Goal: Task Accomplishment & Management: Manage account settings

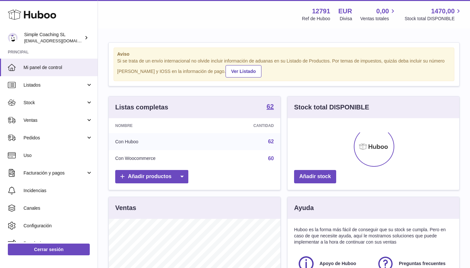
scroll to position [102, 172]
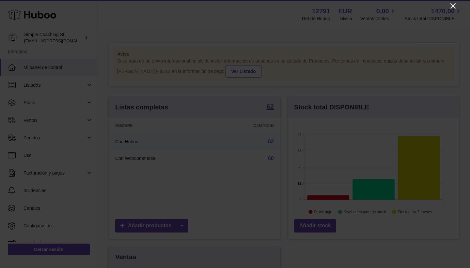
click at [452, 7] on icon "Close" at bounding box center [452, 5] width 5 height 5
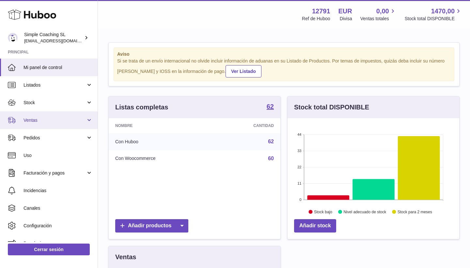
click at [68, 118] on span "Ventas" at bounding box center [54, 120] width 62 height 6
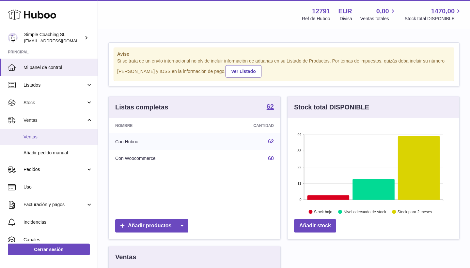
click at [65, 142] on link "Ventas" at bounding box center [49, 137] width 98 height 16
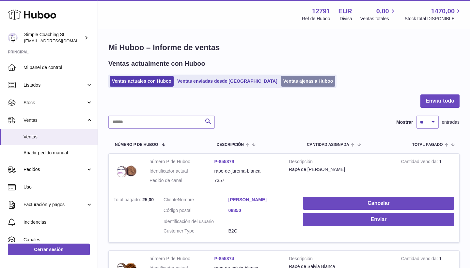
click at [281, 81] on link "Ventas ajenas a Huboo" at bounding box center [308, 81] width 54 height 11
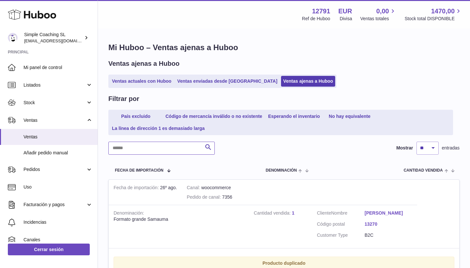
click at [153, 144] on input "text" at bounding box center [161, 148] width 106 height 13
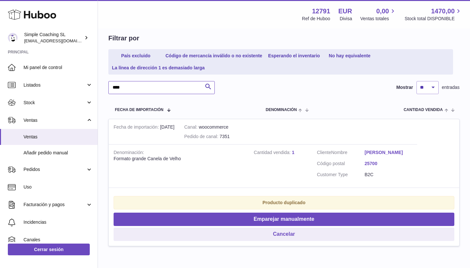
scroll to position [63, 0]
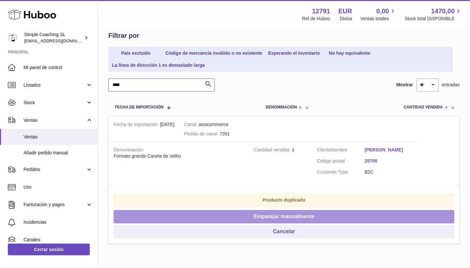
type input "****"
click at [239, 215] on button "Emparejar manualmente" at bounding box center [284, 216] width 341 height 13
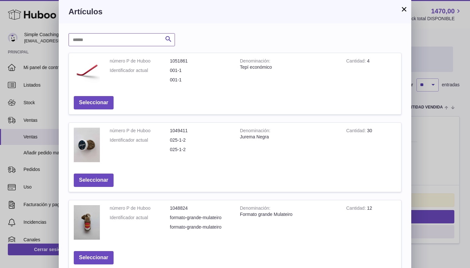
click at [95, 43] on input "text" at bounding box center [121, 39] width 106 height 13
type input "***"
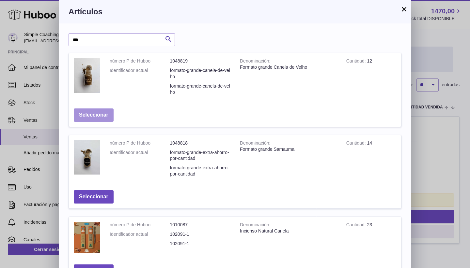
click at [96, 112] on button "Seleccionar" at bounding box center [94, 115] width 40 height 13
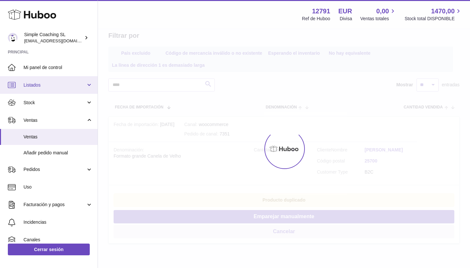
scroll to position [0, 0]
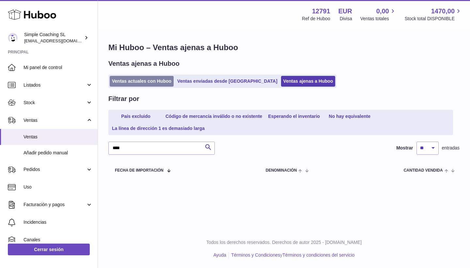
click at [129, 80] on link "Ventas actuales con Huboo" at bounding box center [142, 81] width 64 height 11
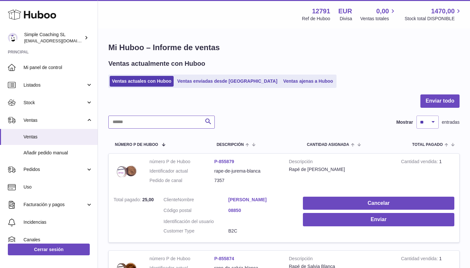
click at [141, 118] on input "text" at bounding box center [161, 122] width 106 height 13
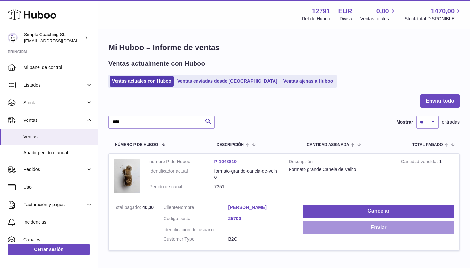
click at [355, 226] on button "Enviar" at bounding box center [378, 227] width 151 height 13
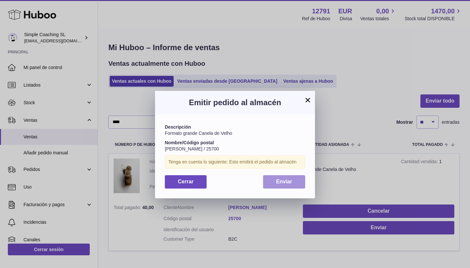
click at [288, 181] on span "Enviar" at bounding box center [284, 182] width 16 height 6
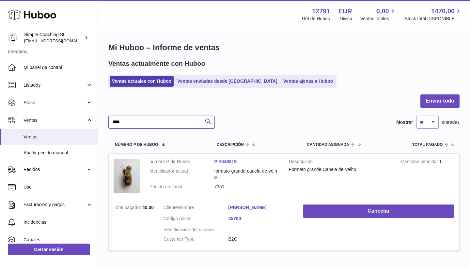
click at [177, 120] on input "****" at bounding box center [161, 122] width 106 height 13
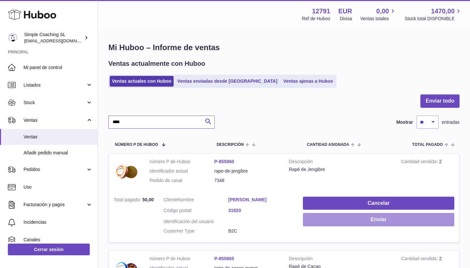
type input "****"
click at [314, 213] on button "Enviar" at bounding box center [378, 219] width 151 height 13
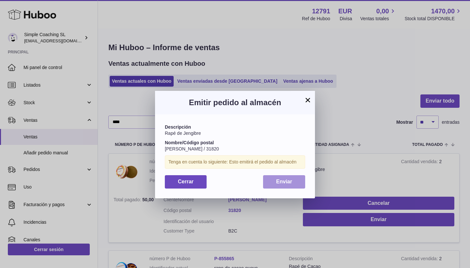
click at [296, 185] on button "Enviar" at bounding box center [284, 181] width 42 height 13
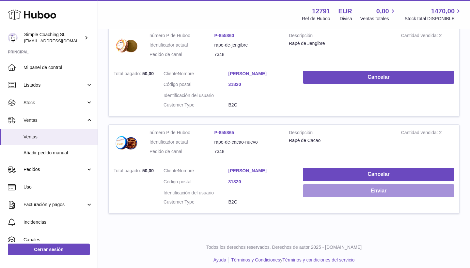
scroll to position [126, 0]
click at [347, 185] on button "Enviar" at bounding box center [378, 191] width 151 height 13
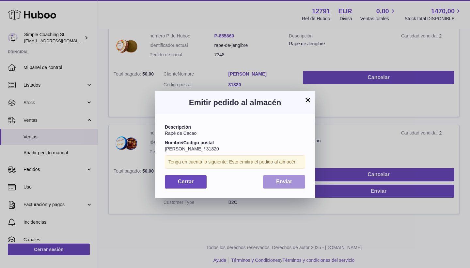
click at [285, 181] on span "Enviar" at bounding box center [284, 182] width 16 height 6
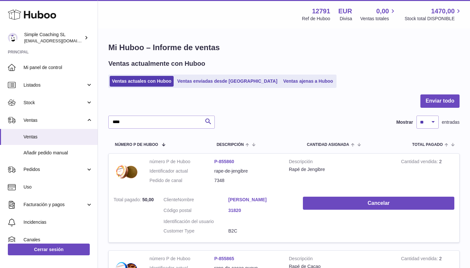
scroll to position [0, 0]
click at [281, 81] on link "Ventas ajenas a Huboo" at bounding box center [308, 81] width 54 height 11
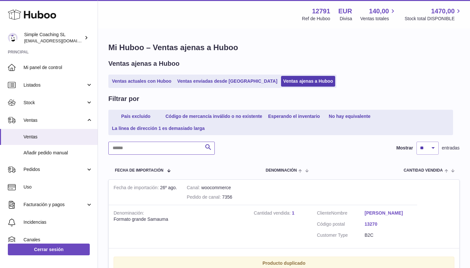
click at [149, 148] on input "text" at bounding box center [161, 148] width 106 height 13
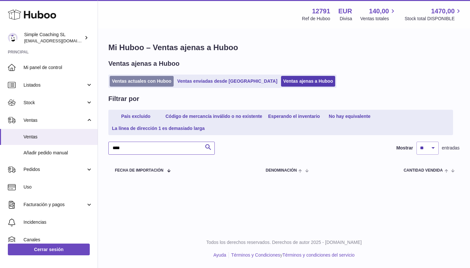
type input "****"
click at [142, 83] on link "Ventas actuales con Huboo" at bounding box center [142, 81] width 64 height 11
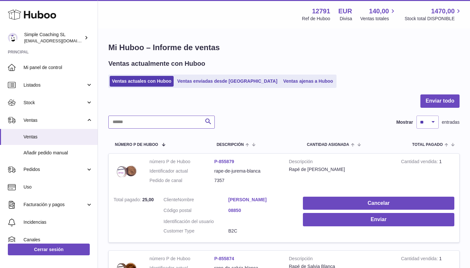
click at [157, 126] on input "text" at bounding box center [161, 122] width 106 height 13
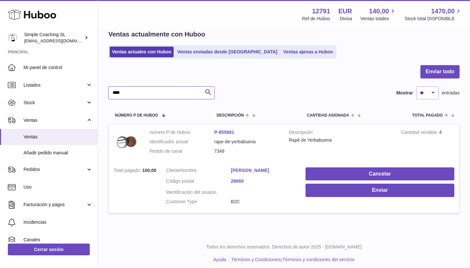
scroll to position [30, 0]
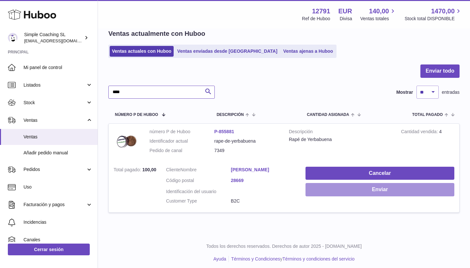
type input "****"
click at [334, 191] on button "Enviar" at bounding box center [379, 189] width 149 height 13
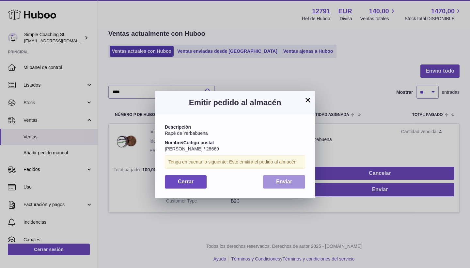
click at [282, 177] on button "Enviar" at bounding box center [284, 181] width 42 height 13
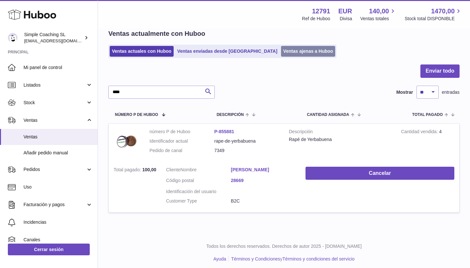
click at [288, 46] on link "Ventas ajenas a Huboo" at bounding box center [308, 51] width 54 height 11
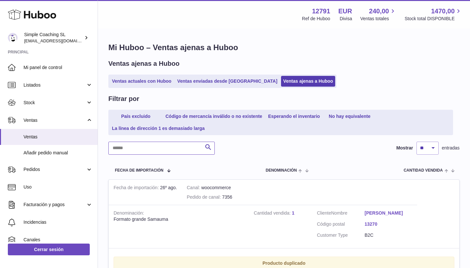
click at [176, 146] on input "text" at bounding box center [161, 148] width 106 height 13
click at [171, 146] on input "text" at bounding box center [161, 148] width 106 height 13
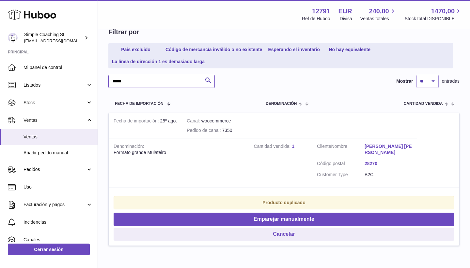
scroll to position [67, 0]
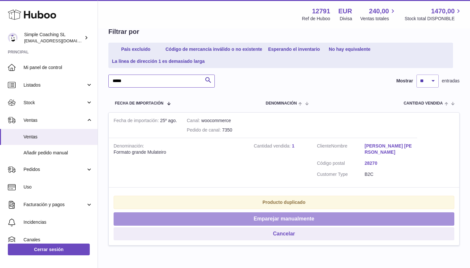
type input "*****"
click at [193, 213] on button "Emparejar manualmente" at bounding box center [284, 219] width 341 height 13
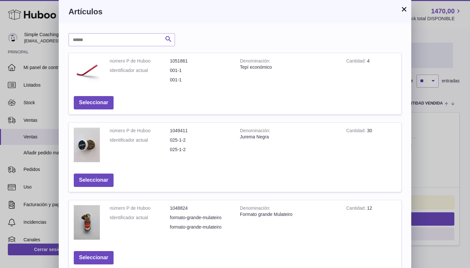
click at [104, 31] on div "Buscar número P de Huboo Denominación Cantidad Acción número P de Huboo 1051861…" at bounding box center [235, 248] width 352 height 451
click at [104, 40] on input "text" at bounding box center [121, 39] width 106 height 13
type input "***"
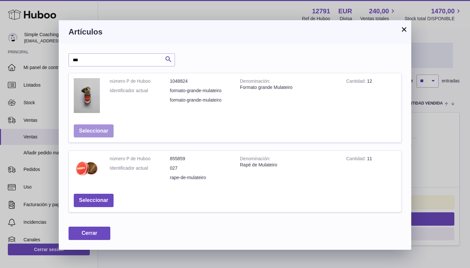
click at [110, 134] on button "Seleccionar" at bounding box center [94, 131] width 40 height 13
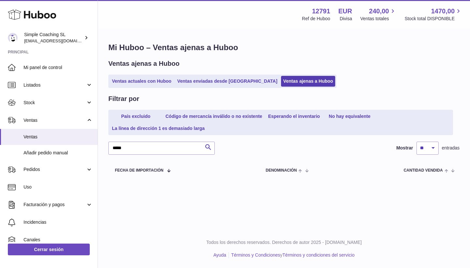
scroll to position [0, 0]
click at [128, 79] on link "Ventas actuales con Huboo" at bounding box center [142, 81] width 64 height 11
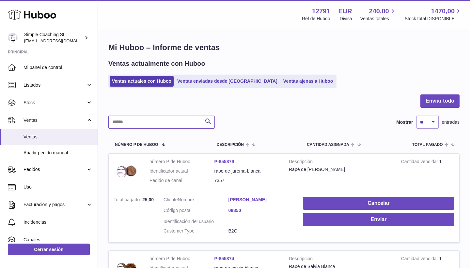
click at [161, 127] on input "text" at bounding box center [161, 122] width 106 height 13
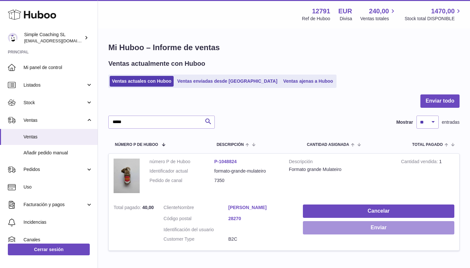
click at [347, 222] on button "Enviar" at bounding box center [378, 227] width 151 height 13
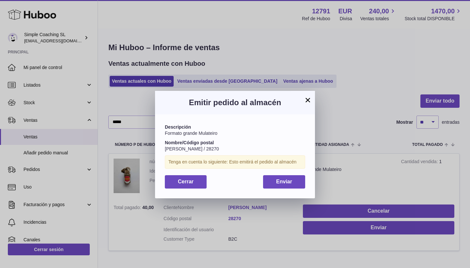
click at [284, 174] on div "Descripción Formato grande Mulateiro Nombre/Código postal César Díaz Capilla / …" at bounding box center [235, 156] width 160 height 84
click at [284, 177] on button "Enviar" at bounding box center [284, 181] width 42 height 13
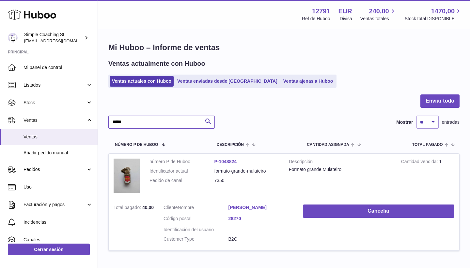
click at [178, 121] on input "*****" at bounding box center [161, 122] width 106 height 13
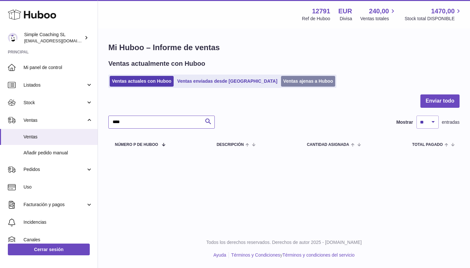
type input "****"
click at [281, 79] on link "Ventas ajenas a Huboo" at bounding box center [308, 81] width 54 height 11
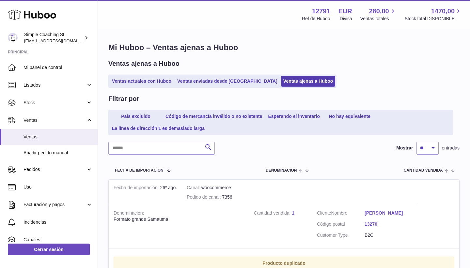
click at [155, 143] on input "text" at bounding box center [161, 148] width 106 height 13
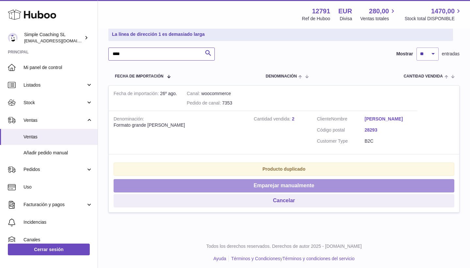
scroll to position [94, 0]
type input "****"
click at [330, 182] on button "Emparejar manualmente" at bounding box center [284, 186] width 341 height 13
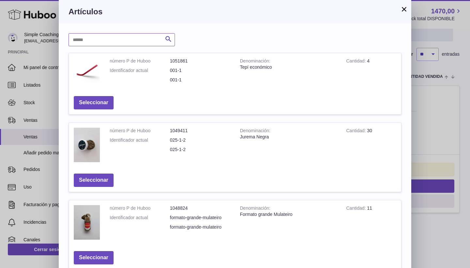
click at [136, 35] on input "text" at bounding box center [121, 39] width 106 height 13
type input "***"
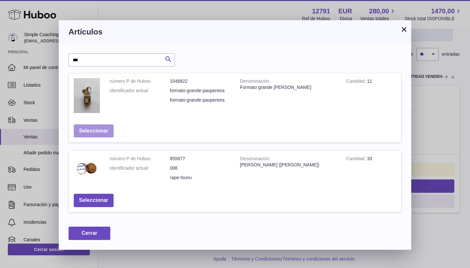
click at [98, 133] on button "Seleccionar" at bounding box center [94, 131] width 40 height 13
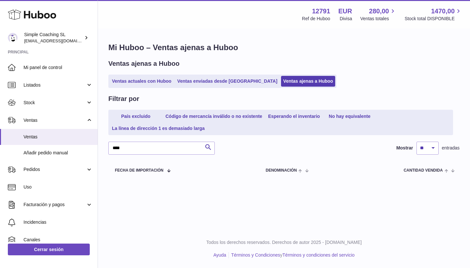
scroll to position [0, 0]
click at [128, 79] on link "Ventas actuales con Huboo" at bounding box center [142, 81] width 64 height 11
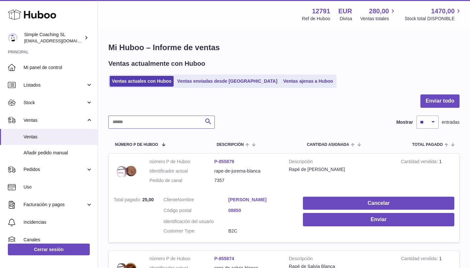
click at [160, 122] on input "text" at bounding box center [161, 122] width 106 height 13
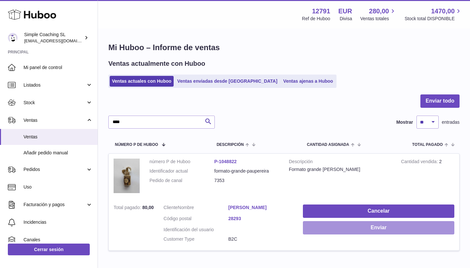
click at [312, 226] on button "Enviar" at bounding box center [378, 227] width 151 height 13
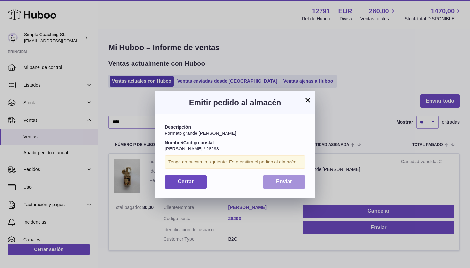
click at [290, 185] on button "Enviar" at bounding box center [284, 181] width 42 height 13
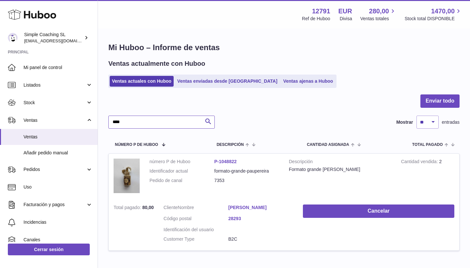
drag, startPoint x: 174, startPoint y: 123, endPoint x: 174, endPoint y: 117, distance: 6.2
click at [174, 122] on input "****" at bounding box center [161, 122] width 106 height 13
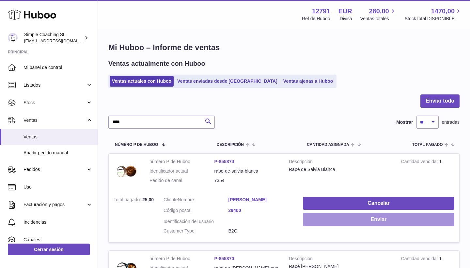
click at [325, 215] on button "Enviar" at bounding box center [378, 219] width 151 height 13
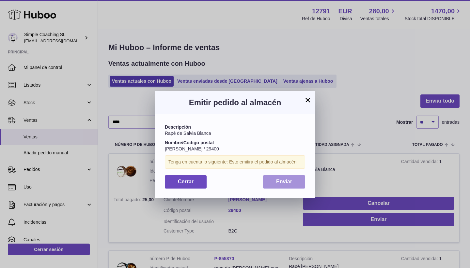
click at [298, 184] on button "Enviar" at bounding box center [284, 181] width 42 height 13
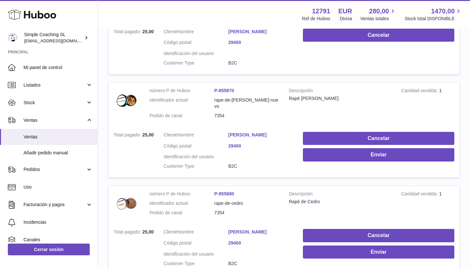
scroll to position [171, 0]
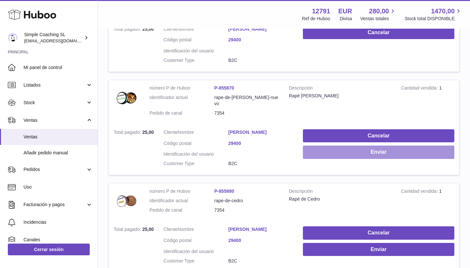
click at [328, 151] on button "Enviar" at bounding box center [378, 152] width 151 height 13
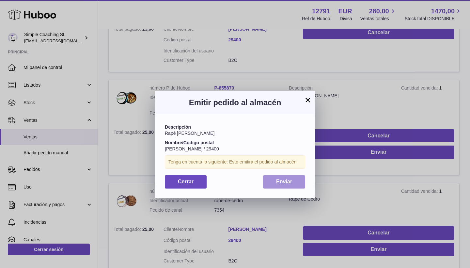
click at [288, 181] on span "Enviar" at bounding box center [284, 182] width 16 height 6
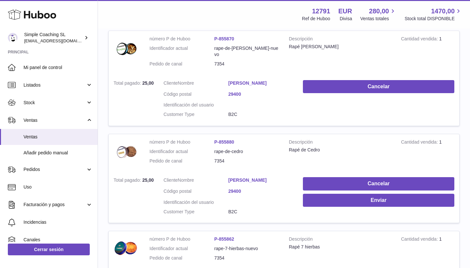
scroll to position [234, 0]
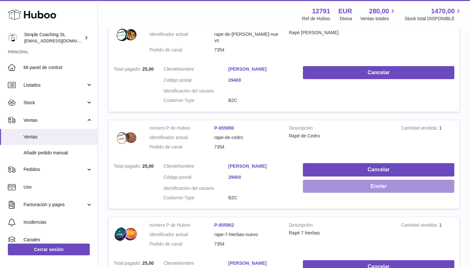
click at [305, 183] on button "Enviar" at bounding box center [378, 186] width 151 height 13
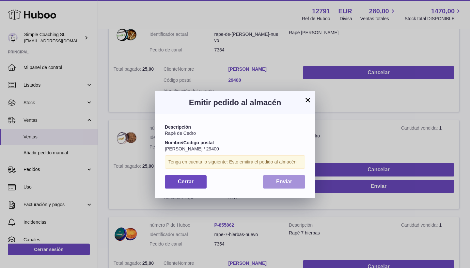
click at [287, 180] on span "Enviar" at bounding box center [284, 182] width 16 height 6
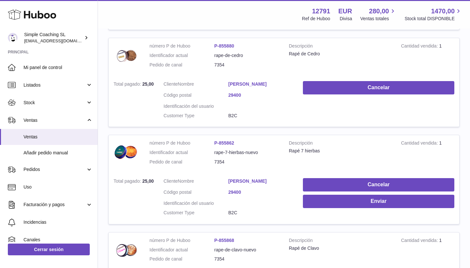
scroll to position [316, 0]
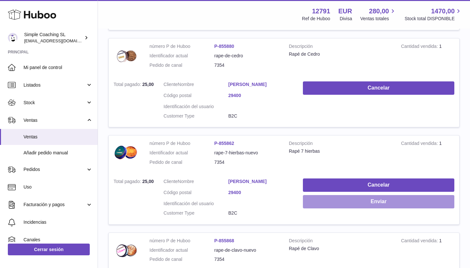
click at [319, 204] on button "Enviar" at bounding box center [378, 201] width 151 height 13
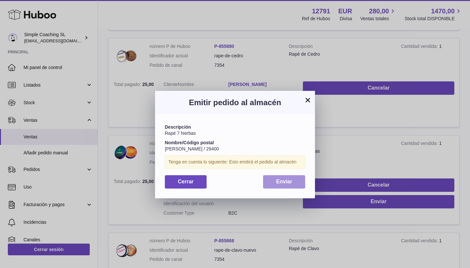
click at [283, 180] on span "Enviar" at bounding box center [284, 182] width 16 height 6
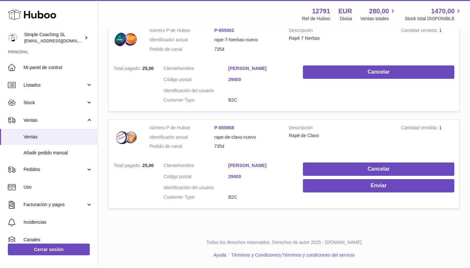
scroll to position [441, 0]
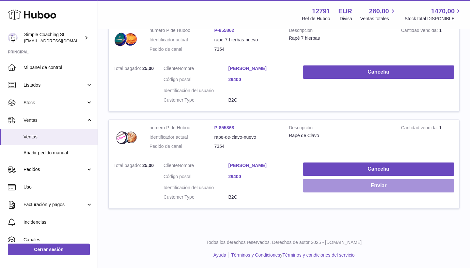
click at [312, 181] on button "Enviar" at bounding box center [378, 185] width 151 height 13
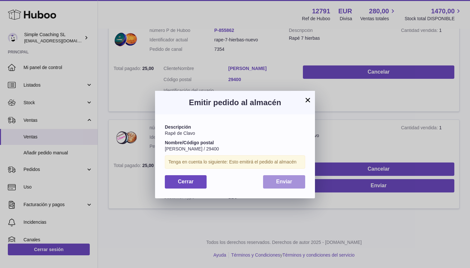
click at [288, 176] on button "Enviar" at bounding box center [284, 181] width 42 height 13
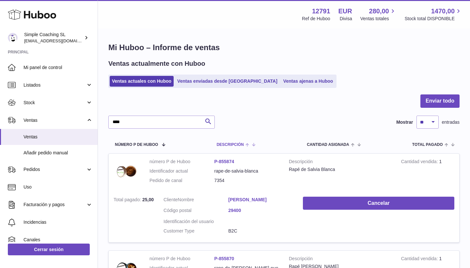
scroll to position [0, 0]
click at [178, 123] on input "****" at bounding box center [161, 122] width 106 height 13
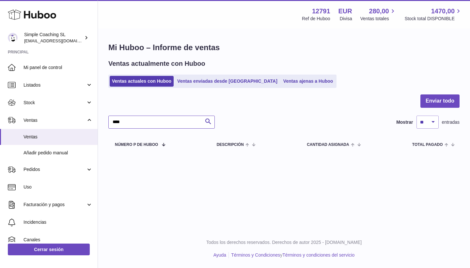
type input "****"
click at [278, 73] on div "Ventas actualmente con Huboo Ventas actuales con Huboo Ventas enviadas desde Hu…" at bounding box center [283, 73] width 351 height 29
click at [281, 80] on link "Ventas ajenas a Huboo" at bounding box center [308, 81] width 54 height 11
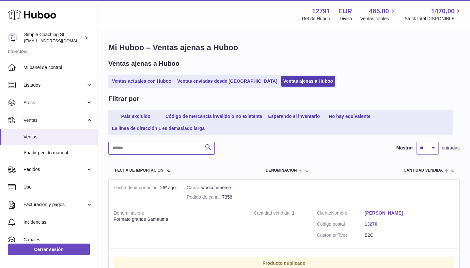
click at [162, 147] on input "text" at bounding box center [161, 148] width 106 height 13
type input "****"
click at [0, 147] on div at bounding box center [0, 134] width 0 height 268
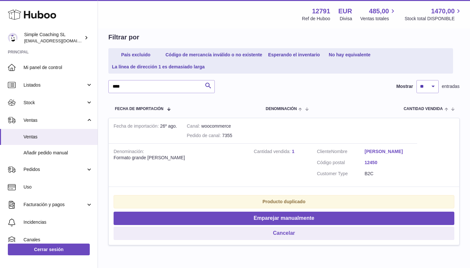
scroll to position [63, 0]
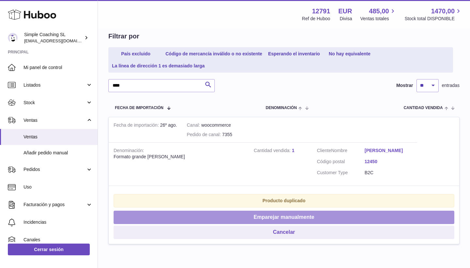
click at [247, 215] on button "Emparejar manualmente" at bounding box center [284, 217] width 341 height 13
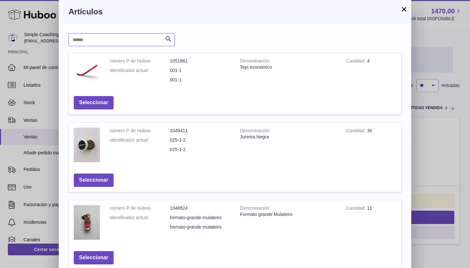
click at [126, 38] on input "text" at bounding box center [121, 39] width 106 height 13
type input "***"
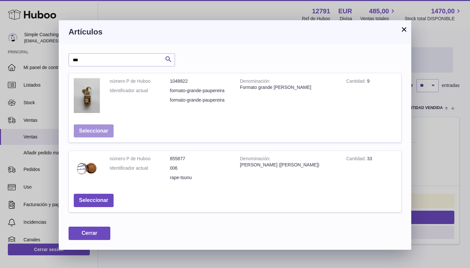
click at [99, 128] on button "Seleccionar" at bounding box center [94, 131] width 40 height 13
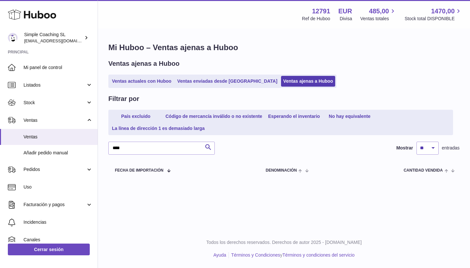
scroll to position [0, 0]
click at [131, 82] on link "Ventas actuales con Huboo" at bounding box center [142, 81] width 64 height 11
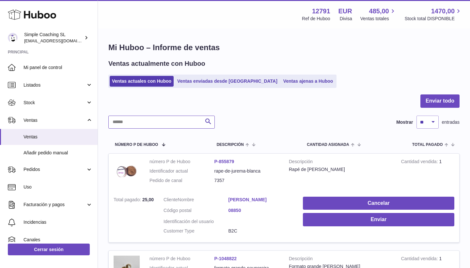
click at [146, 120] on input "text" at bounding box center [161, 122] width 106 height 13
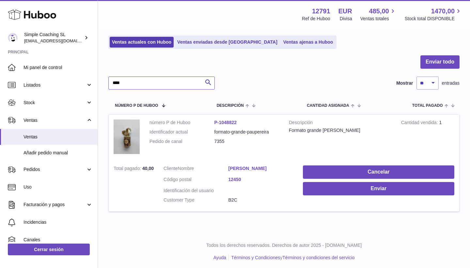
scroll to position [39, 0]
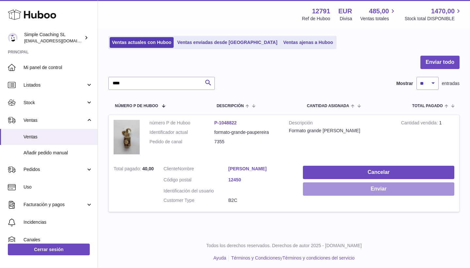
click at [336, 186] on button "Enviar" at bounding box center [378, 189] width 151 height 13
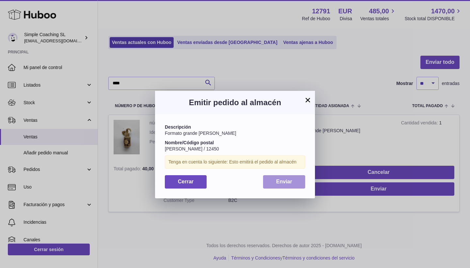
click at [289, 184] on button "Enviar" at bounding box center [284, 181] width 42 height 13
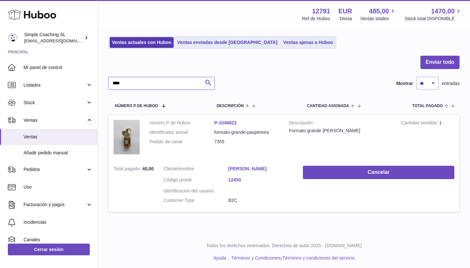
click at [152, 78] on input "****" at bounding box center [161, 83] width 106 height 13
click at [141, 81] on input "****" at bounding box center [161, 83] width 106 height 13
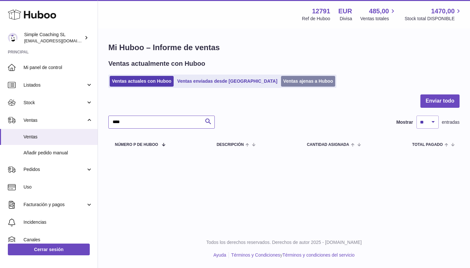
type input "****"
click at [291, 83] on link "Ventas ajenas a Huboo" at bounding box center [308, 81] width 54 height 11
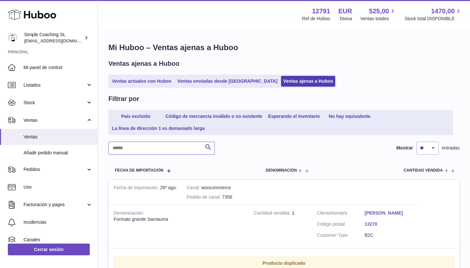
click at [172, 144] on input "text" at bounding box center [161, 148] width 106 height 13
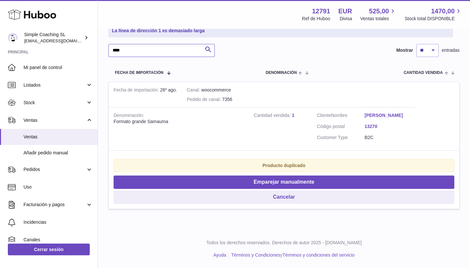
scroll to position [100, 0]
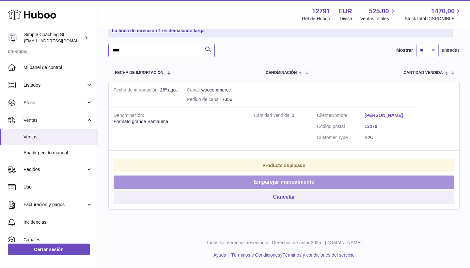
type input "****"
click at [244, 180] on button "Emparejar manualmente" at bounding box center [284, 182] width 341 height 13
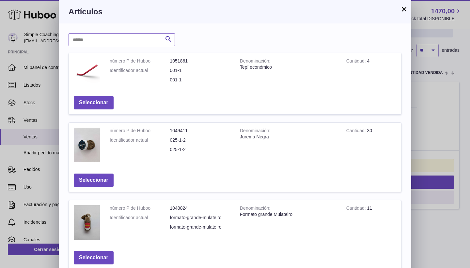
click at [90, 41] on input "text" at bounding box center [121, 39] width 106 height 13
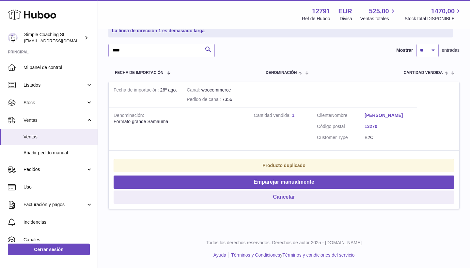
click at [437, 89] on div at bounding box center [235, 134] width 470 height 268
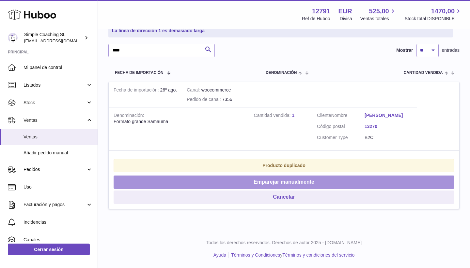
click at [315, 181] on button "Emparejar manualmente" at bounding box center [284, 182] width 341 height 13
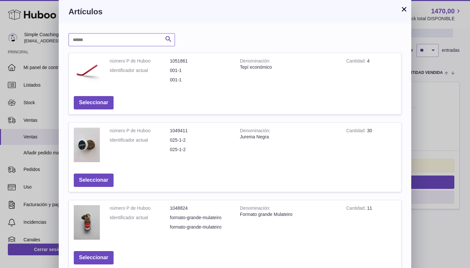
click at [114, 36] on input "text" at bounding box center [121, 39] width 106 height 13
type input "***"
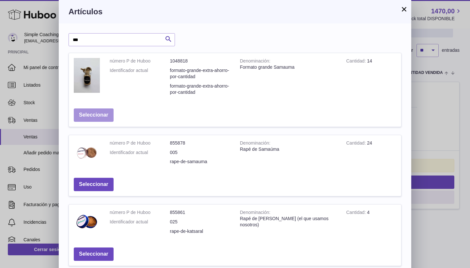
click at [97, 119] on button "Seleccionar" at bounding box center [94, 115] width 40 height 13
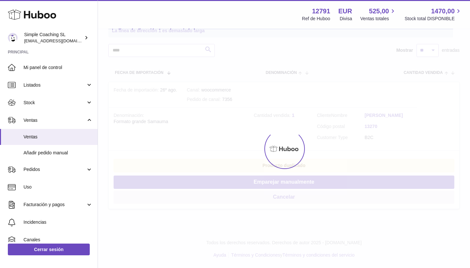
scroll to position [0, 0]
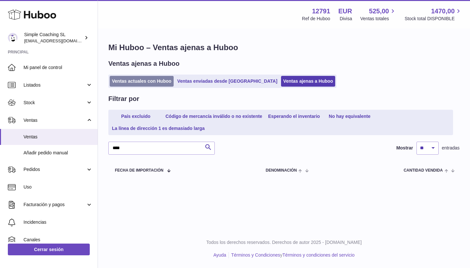
click at [133, 82] on link "Ventas actuales con Huboo" at bounding box center [142, 81] width 64 height 11
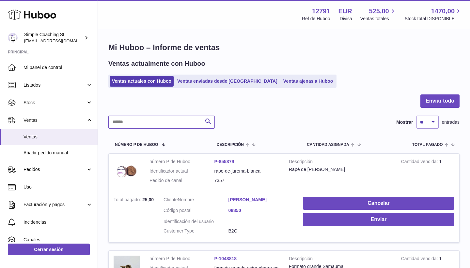
click at [153, 125] on input "text" at bounding box center [161, 122] width 106 height 13
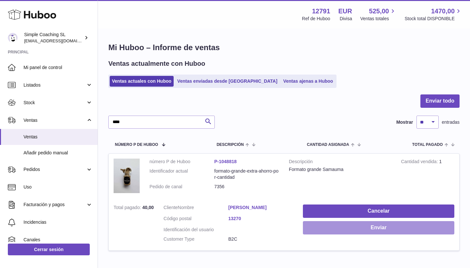
click at [324, 225] on button "Enviar" at bounding box center [378, 227] width 151 height 13
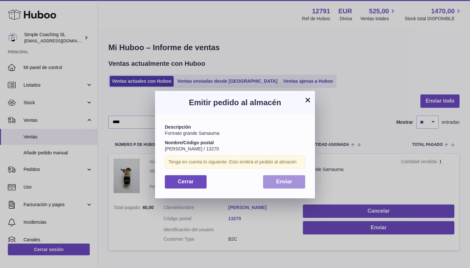
click at [295, 182] on button "Enviar" at bounding box center [284, 181] width 42 height 13
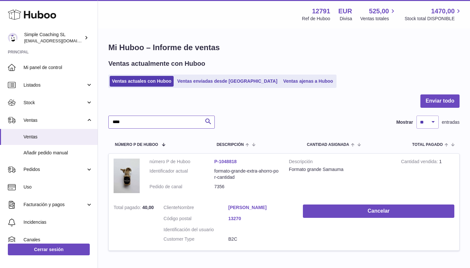
click at [169, 119] on input "****" at bounding box center [161, 122] width 106 height 13
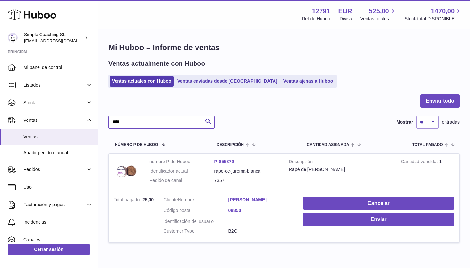
type input "****"
click at [371, 224] on td "Cancelar Enviar" at bounding box center [378, 217] width 161 height 51
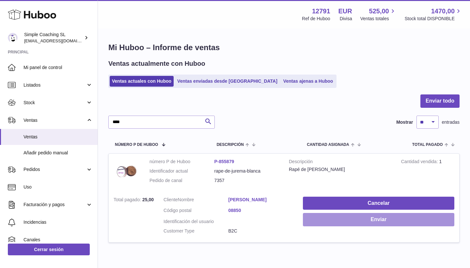
click at [370, 219] on button "Enviar" at bounding box center [378, 219] width 151 height 13
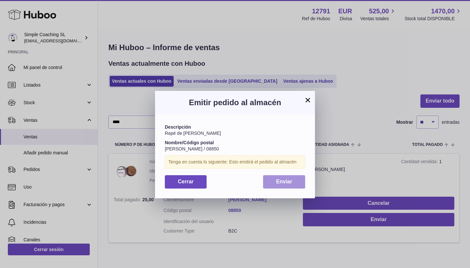
click at [303, 183] on button "Enviar" at bounding box center [284, 181] width 42 height 13
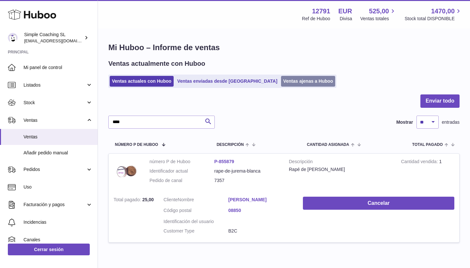
click at [292, 84] on link "Ventas ajenas a Huboo" at bounding box center [308, 81] width 54 height 11
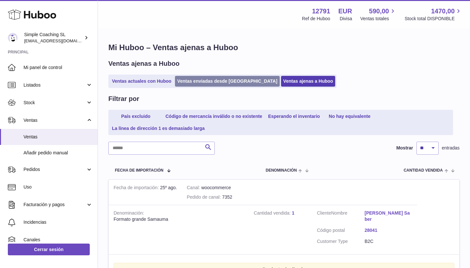
click at [193, 82] on link "Ventas enviadas desde [GEOGRAPHIC_DATA]" at bounding box center [227, 81] width 105 height 11
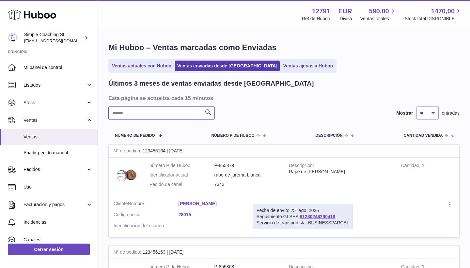
click at [168, 114] on input "text" at bounding box center [161, 113] width 106 height 13
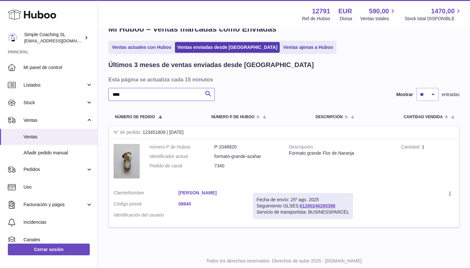
scroll to position [23, 0]
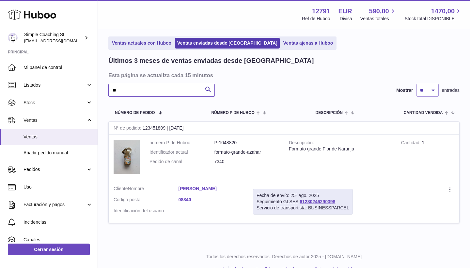
type input "*"
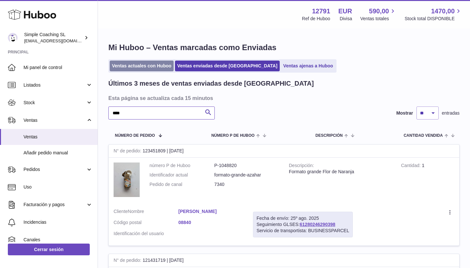
type input "****"
click at [122, 66] on link "Ventas actuales con Huboo" at bounding box center [142, 66] width 64 height 11
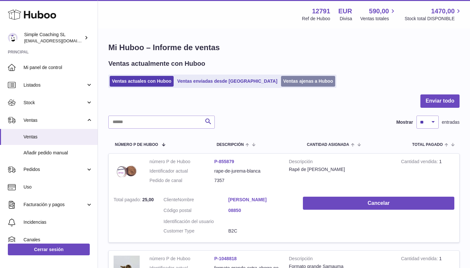
click at [281, 79] on link "Ventas ajenas a Huboo" at bounding box center [308, 81] width 54 height 11
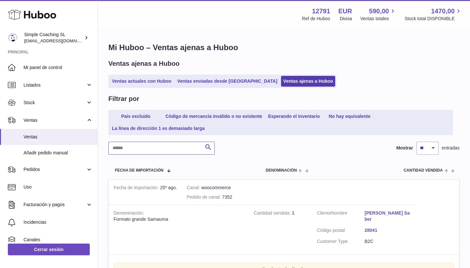
click at [186, 145] on input "text" at bounding box center [161, 148] width 106 height 13
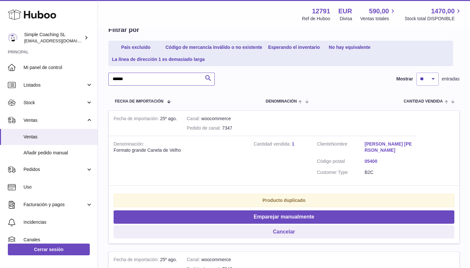
scroll to position [69, 0]
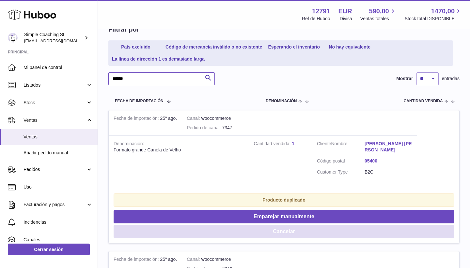
type input "******"
click at [266, 225] on button "Cancelar" at bounding box center [284, 231] width 341 height 13
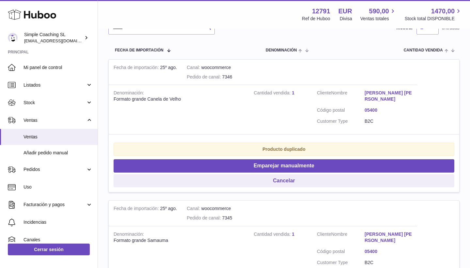
scroll to position [128, 0]
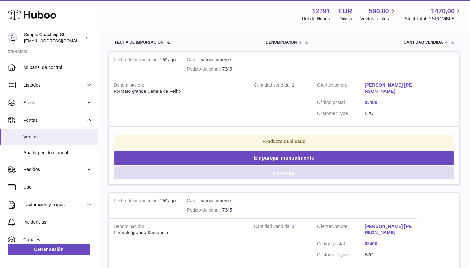
click at [274, 172] on button "Cancelar" at bounding box center [284, 173] width 341 height 13
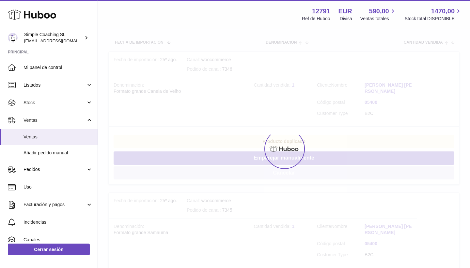
scroll to position [100, 0]
